Goal: Task Accomplishment & Management: Manage account settings

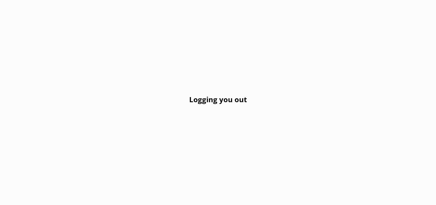
click at [199, 139] on div "Logging you out" at bounding box center [218, 102] width 436 height 205
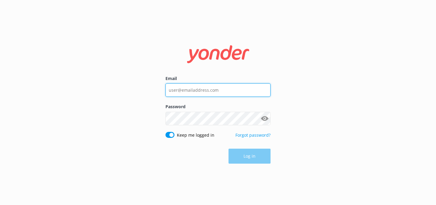
type input "[EMAIL_ADDRESS][DOMAIN_NAME]"
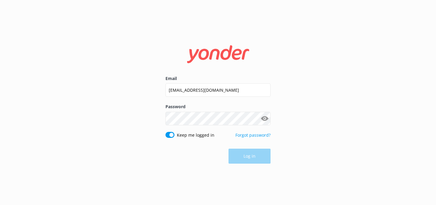
click at [253, 153] on div "Log in" at bounding box center [217, 156] width 105 height 15
click at [253, 153] on button "Log in" at bounding box center [249, 156] width 42 height 15
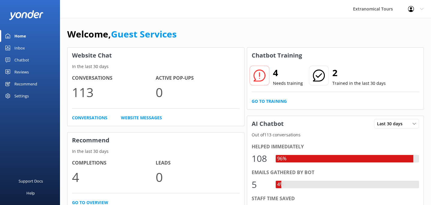
click at [27, 51] on link "Inbox" at bounding box center [30, 48] width 60 height 12
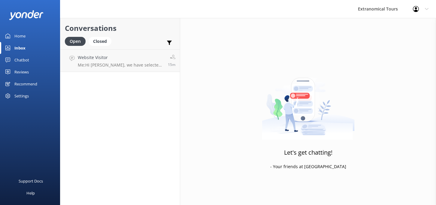
click at [346, 29] on div "Let's get chatting! - Your friends at [GEOGRAPHIC_DATA]" at bounding box center [308, 120] width 256 height 205
